Goal: Find specific page/section: Find specific page/section

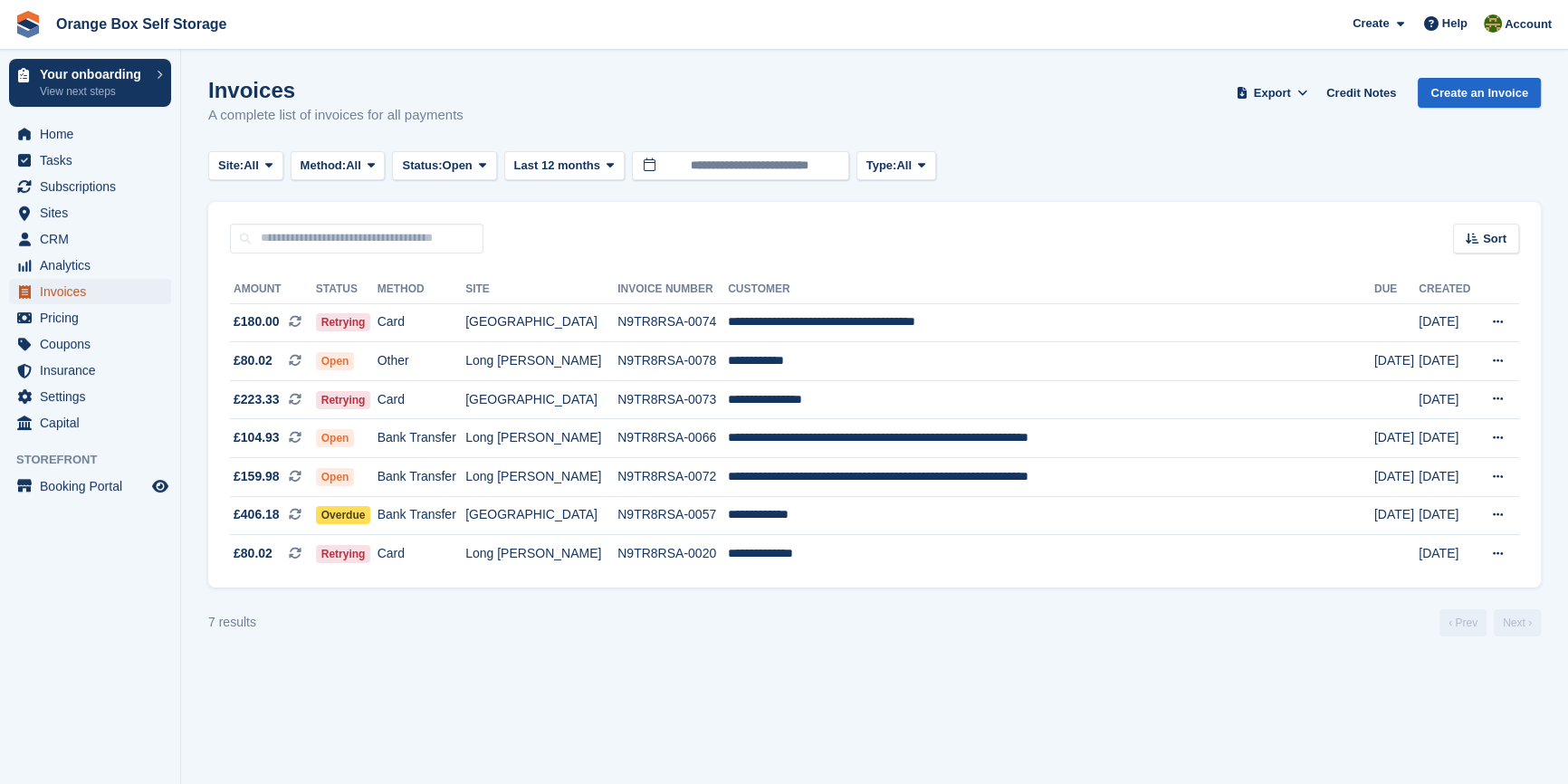
click at [64, 295] on span "Invoices" at bounding box center [94, 291] width 108 height 25
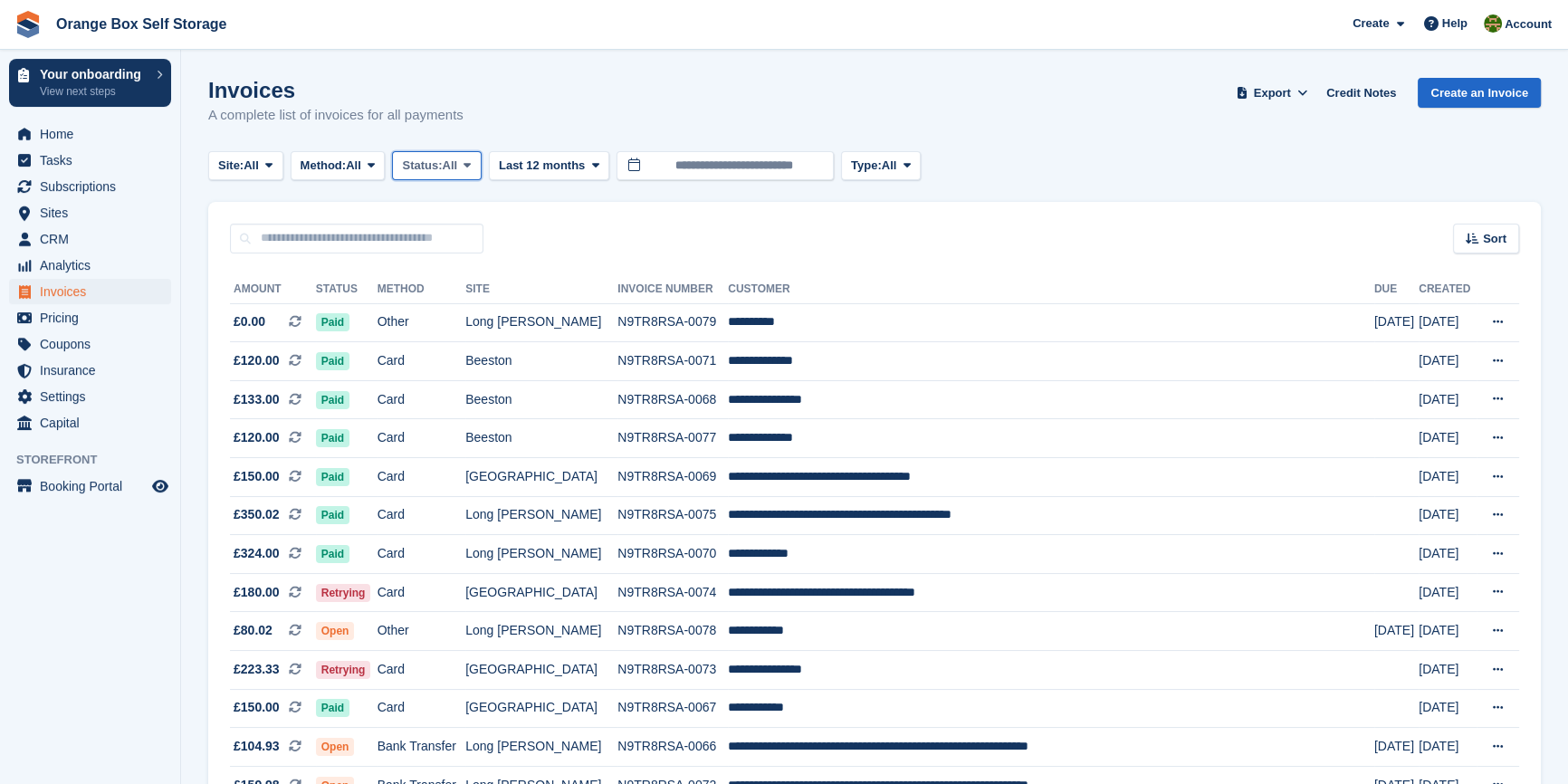
click at [477, 172] on button "Status: All" at bounding box center [436, 166] width 89 height 30
click at [454, 309] on link "Open" at bounding box center [478, 306] width 158 height 33
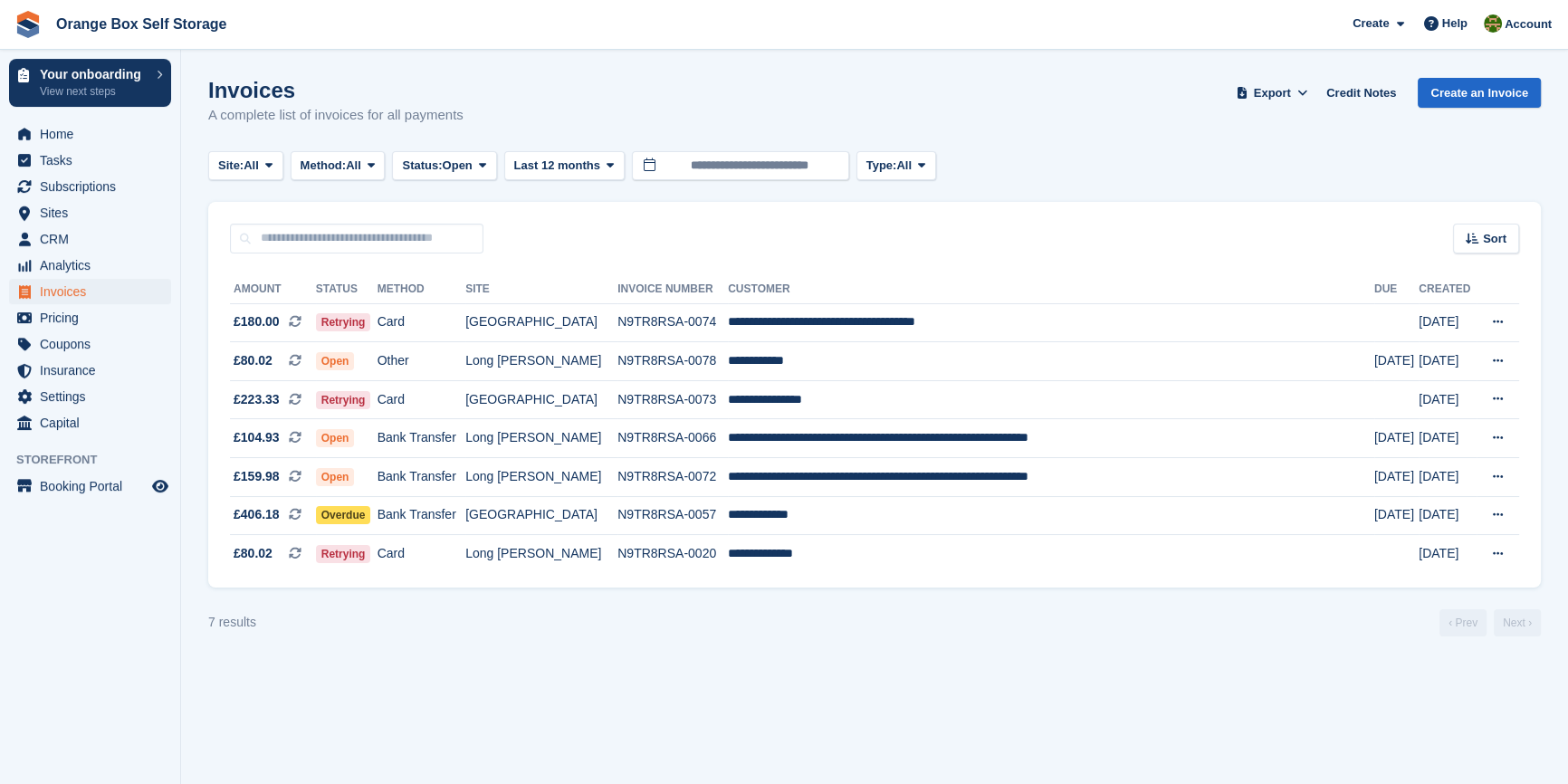
click at [722, 683] on section "Invoices A complete list of invoices for all payments Export Export Invoices Ex…" at bounding box center [875, 392] width 1387 height 784
click at [77, 180] on span "Subscriptions" at bounding box center [94, 186] width 108 height 25
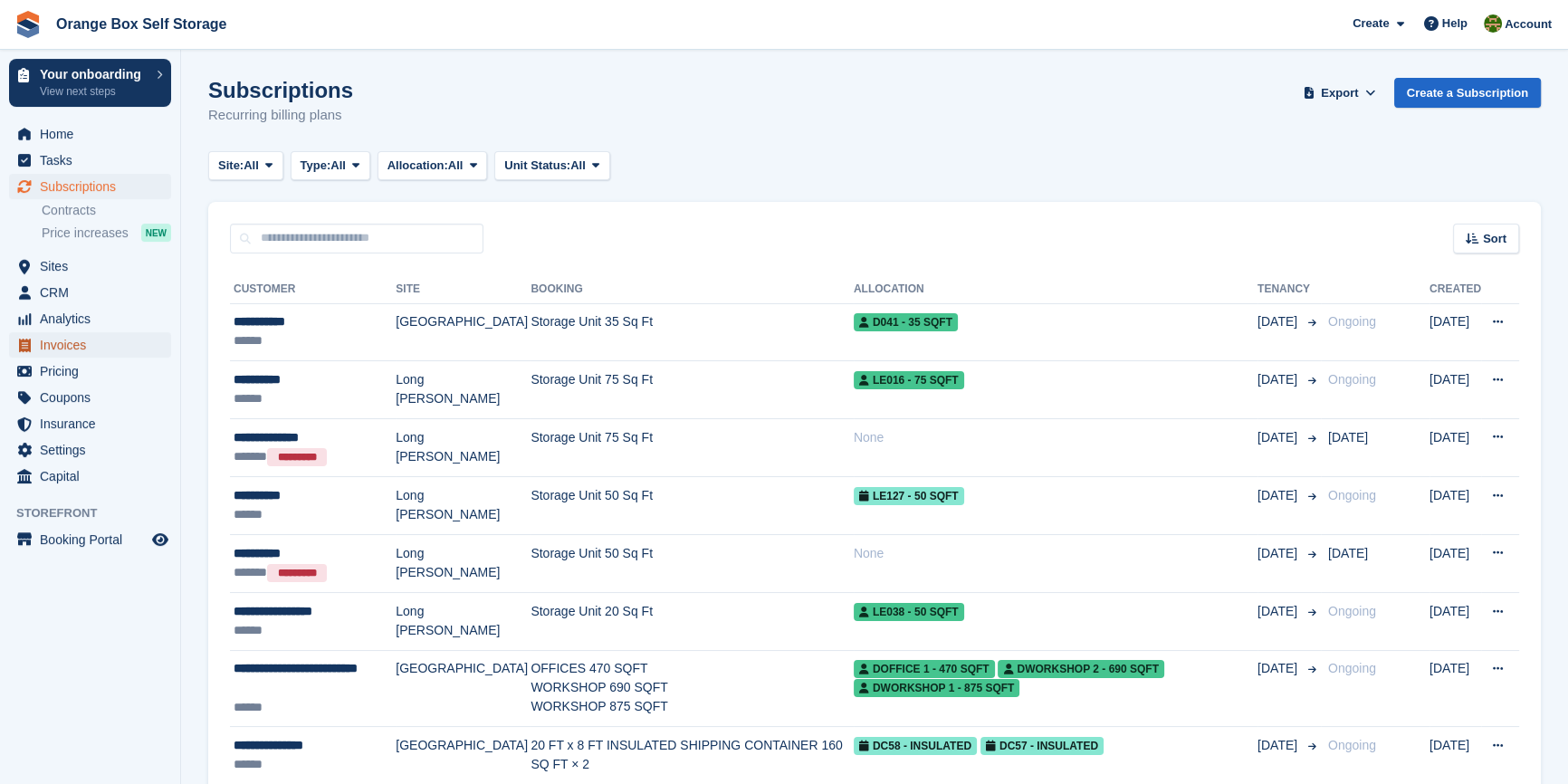
click at [46, 347] on span "Invoices" at bounding box center [94, 345] width 108 height 25
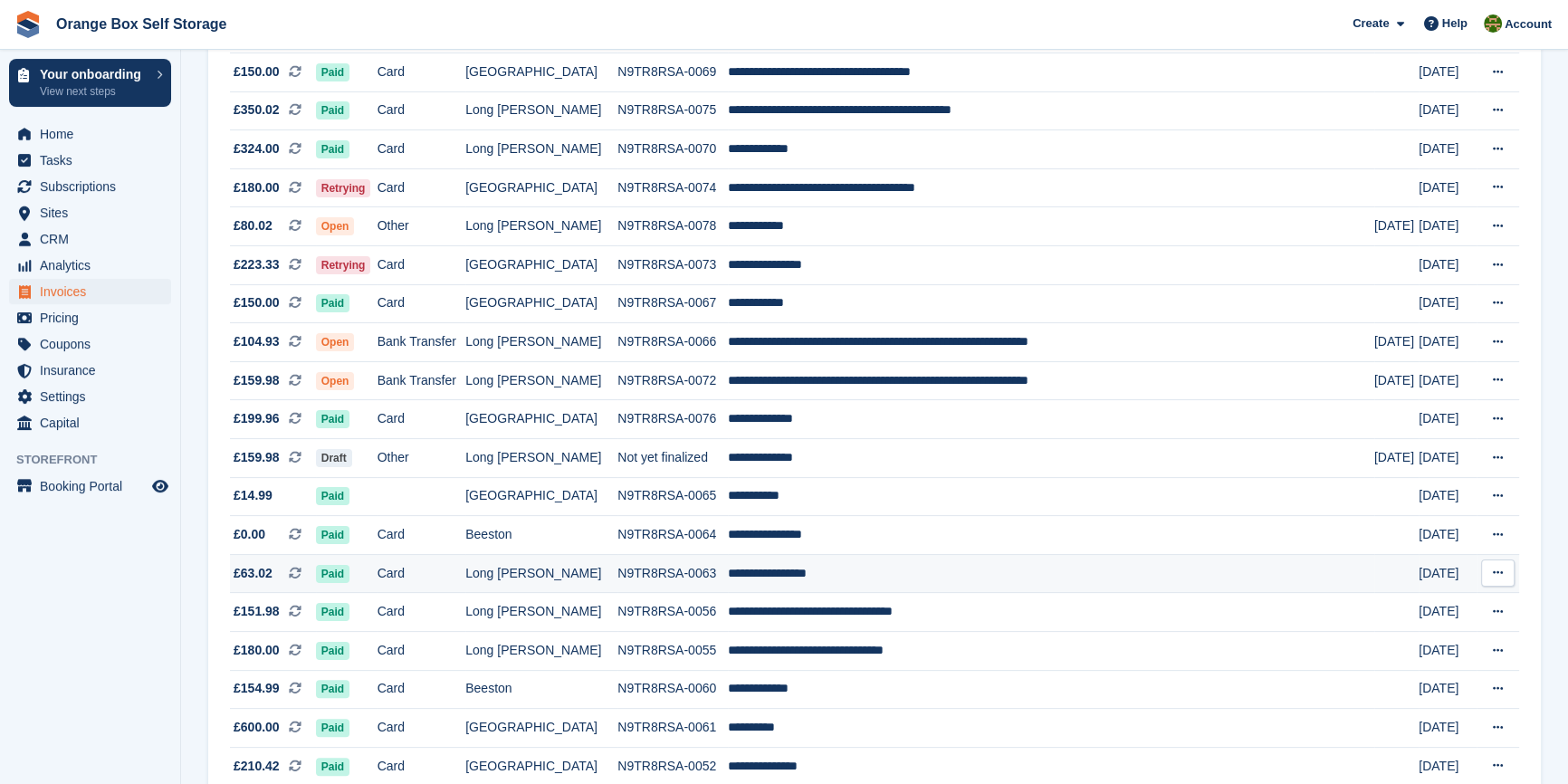
scroll to position [411, 0]
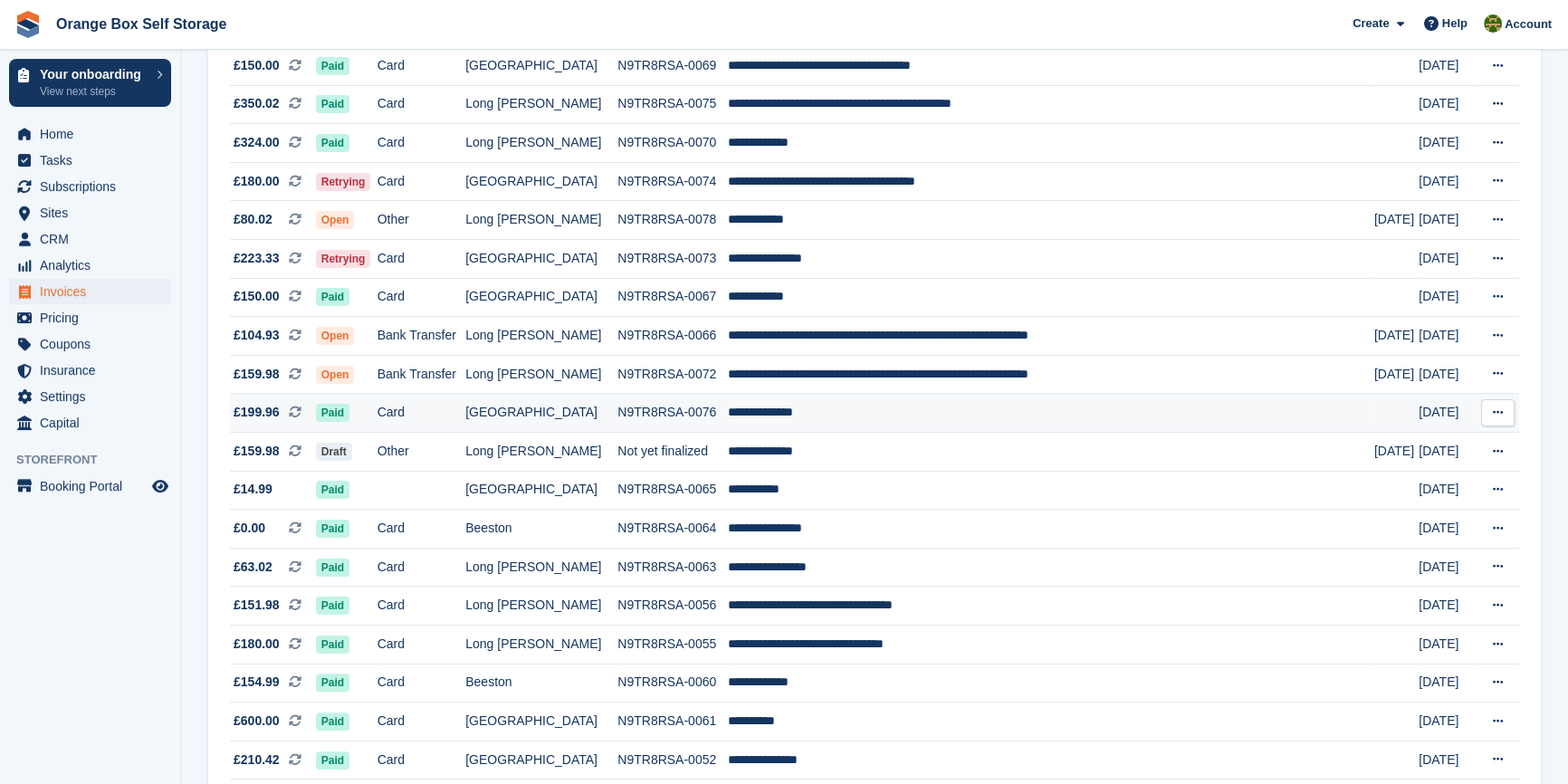
click at [780, 422] on td "**********" at bounding box center [1051, 413] width 647 height 39
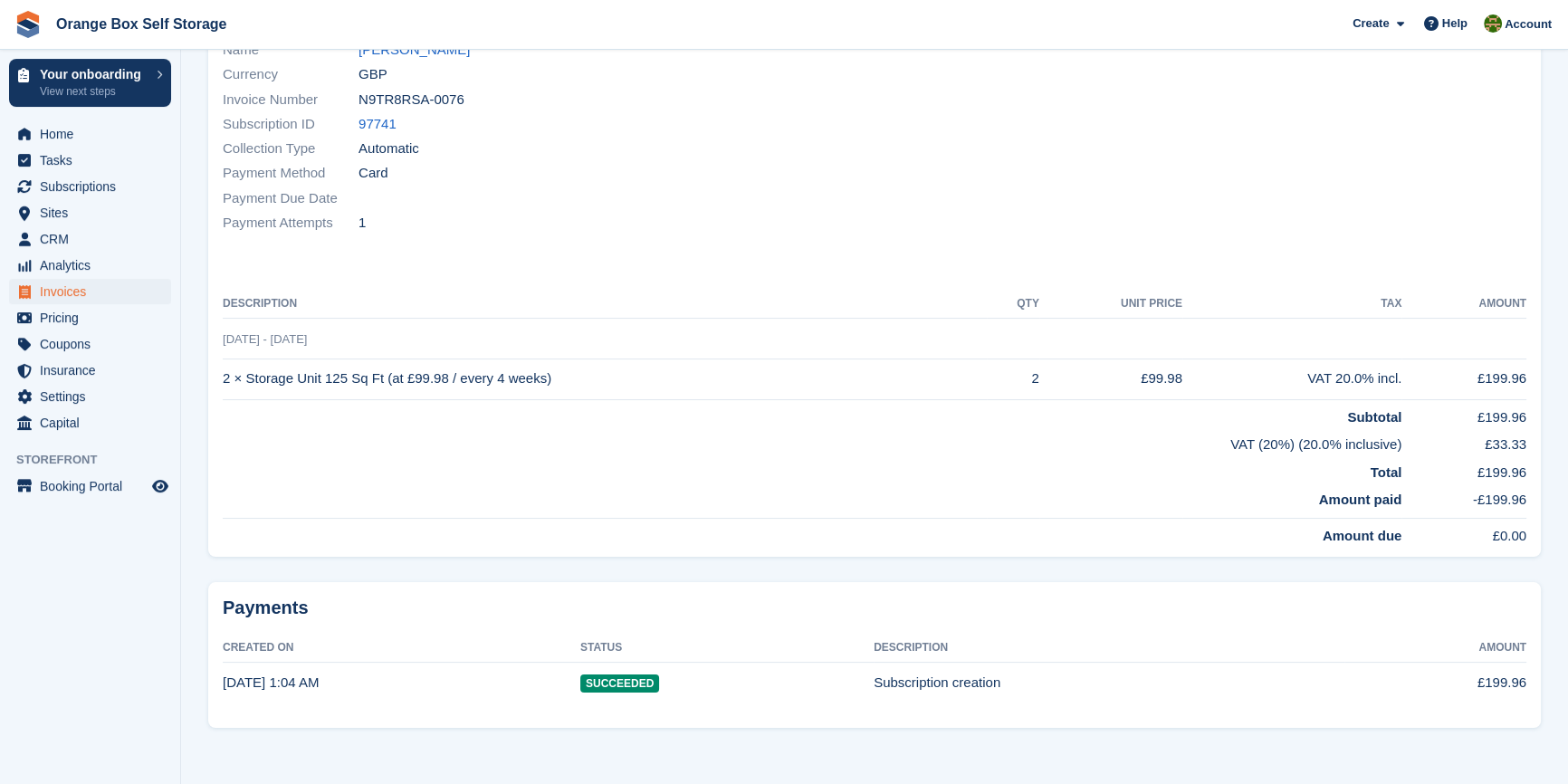
scroll to position [213, 0]
click at [729, 465] on td "Total" at bounding box center [812, 466] width 1179 height 28
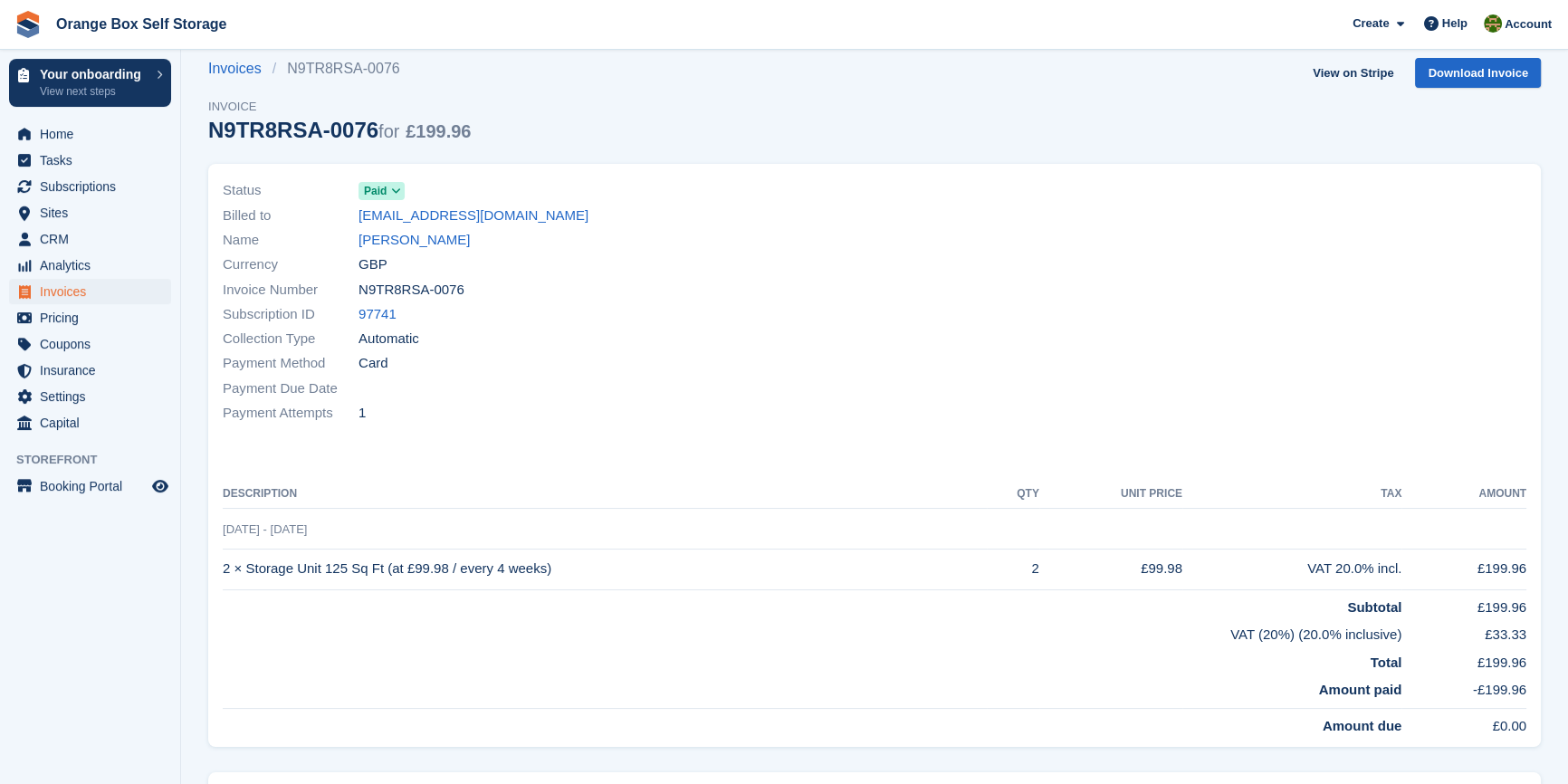
scroll to position [0, 0]
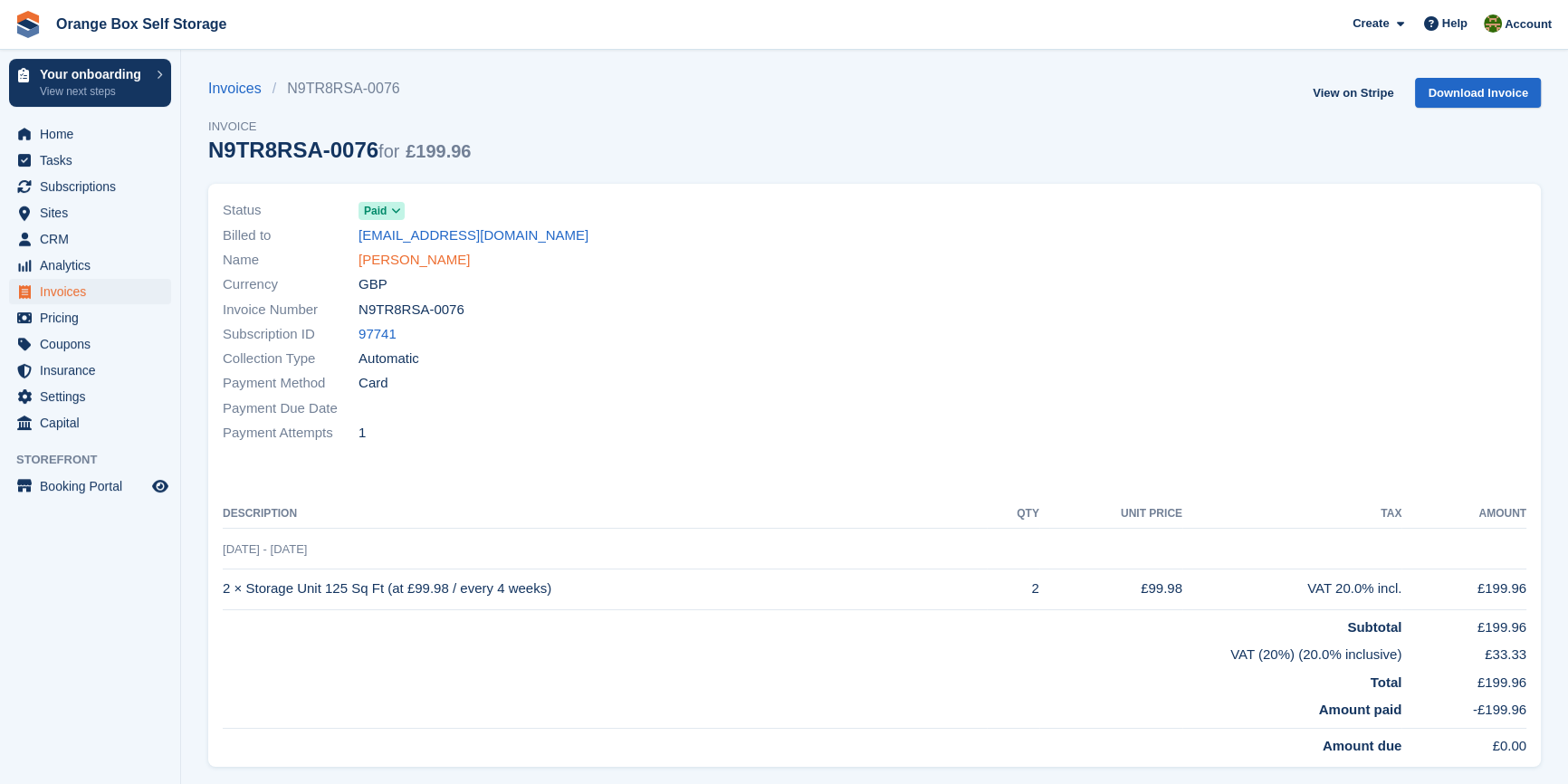
click at [406, 267] on link "KARL RATCLIFFE" at bounding box center [414, 260] width 111 height 21
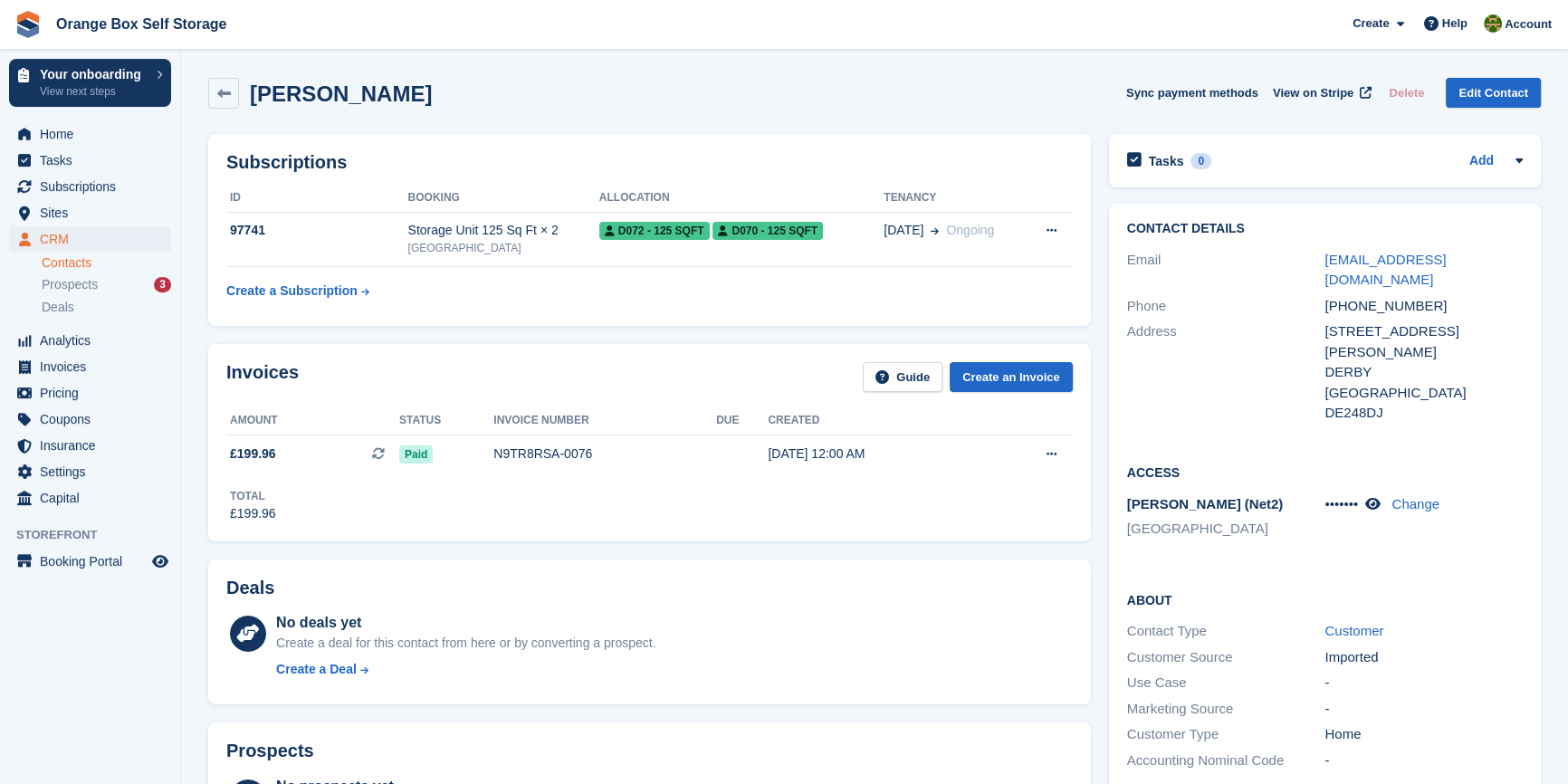
click at [677, 509] on div "Total £199.96" at bounding box center [649, 498] width 847 height 50
